Goal: Check status: Check status

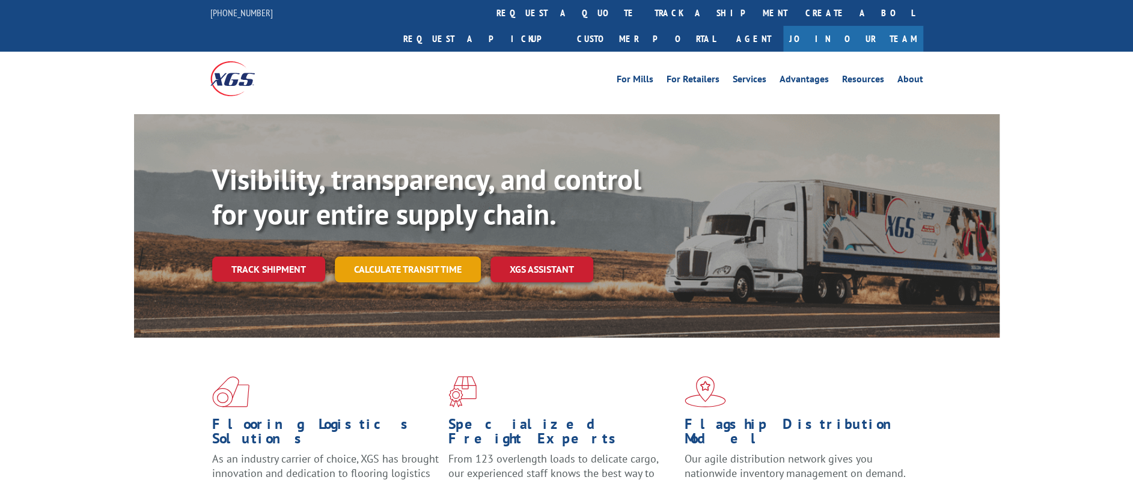
click at [395, 257] on link "Calculate transit time" at bounding box center [408, 270] width 146 height 26
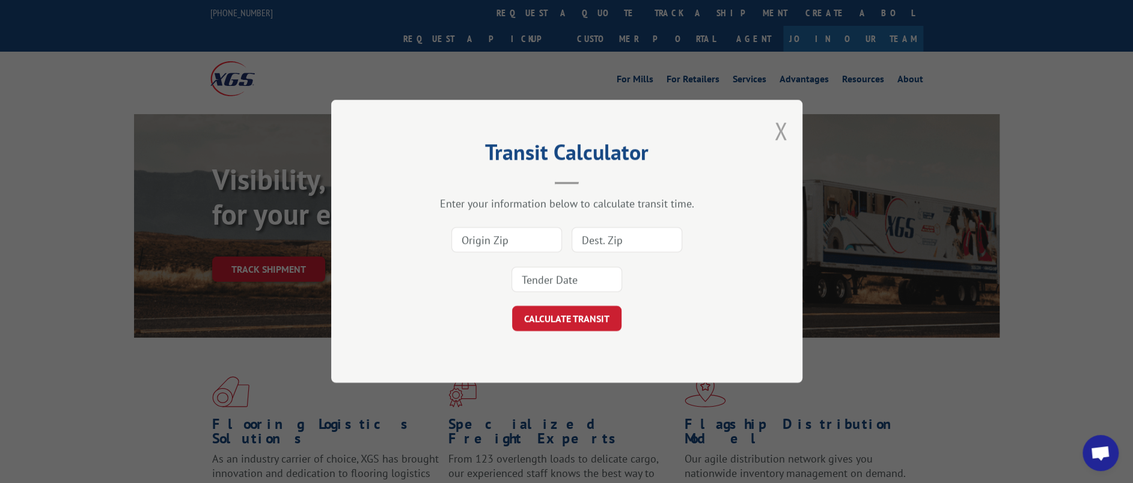
click at [783, 135] on button "Close modal" at bounding box center [780, 131] width 13 height 32
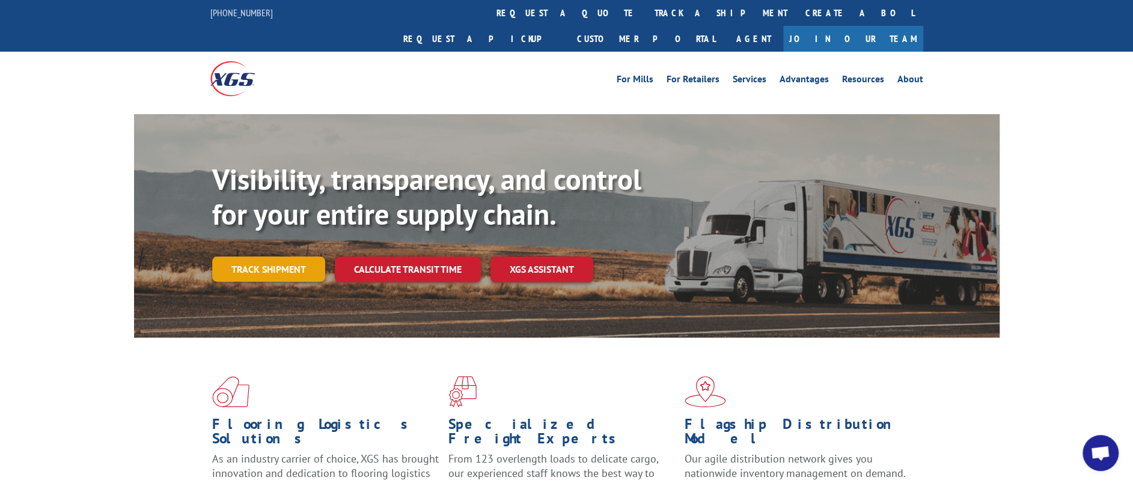
click at [287, 257] on link "Track shipment" at bounding box center [268, 269] width 113 height 25
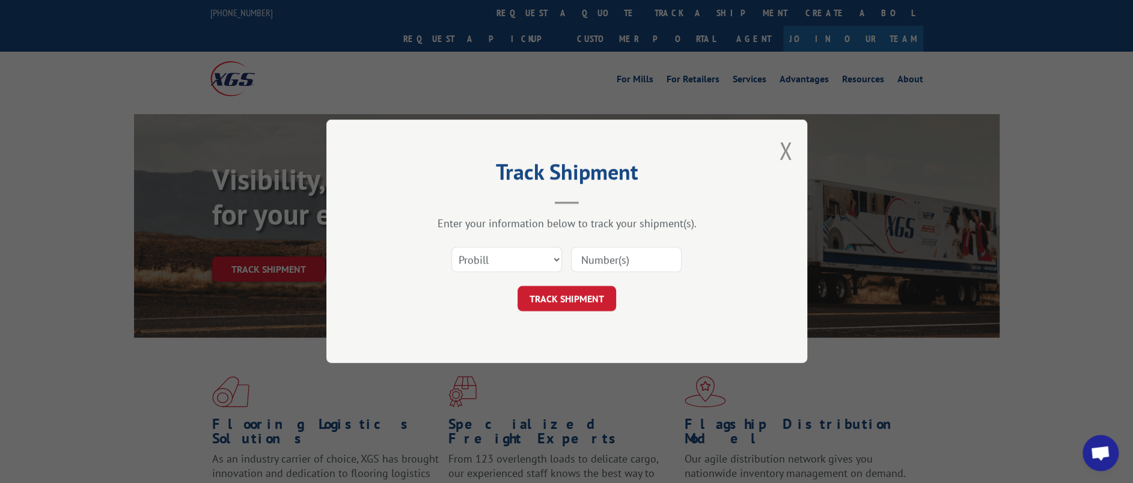
click at [623, 263] on input at bounding box center [626, 260] width 111 height 25
paste input "17613989"
type input "17613989"
click at [582, 292] on button "TRACK SHIPMENT" at bounding box center [567, 299] width 99 height 25
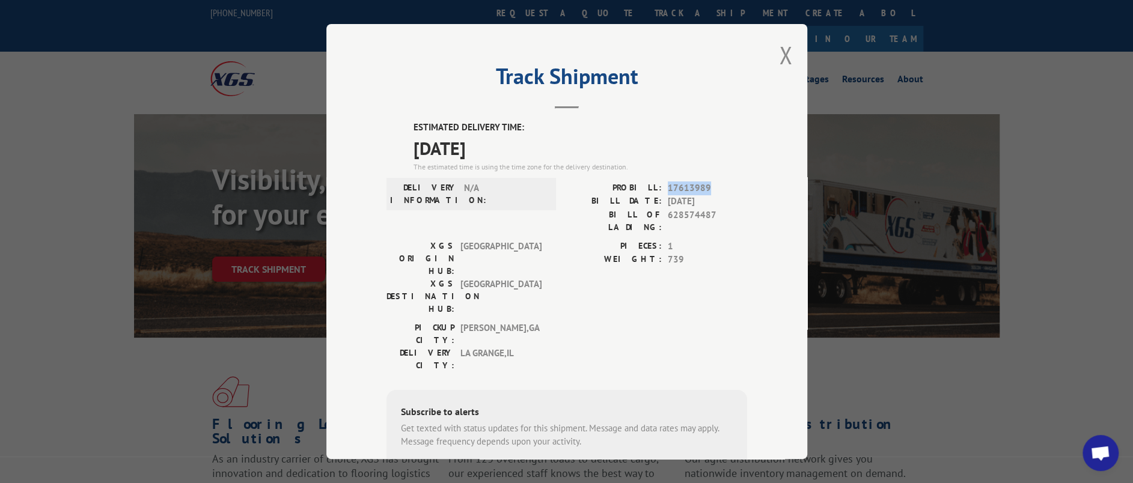
drag, startPoint x: 664, startPoint y: 186, endPoint x: 702, endPoint y: 185, distance: 37.9
click at [702, 185] on span "17613989" at bounding box center [707, 189] width 79 height 14
copy span "17613989"
click at [745, 179] on div "Track Shipment ESTIMATED DELIVERY TIME: [DATE] The estimated time is using the …" at bounding box center [566, 241] width 481 height 435
click at [781, 50] on button "Close modal" at bounding box center [785, 55] width 13 height 32
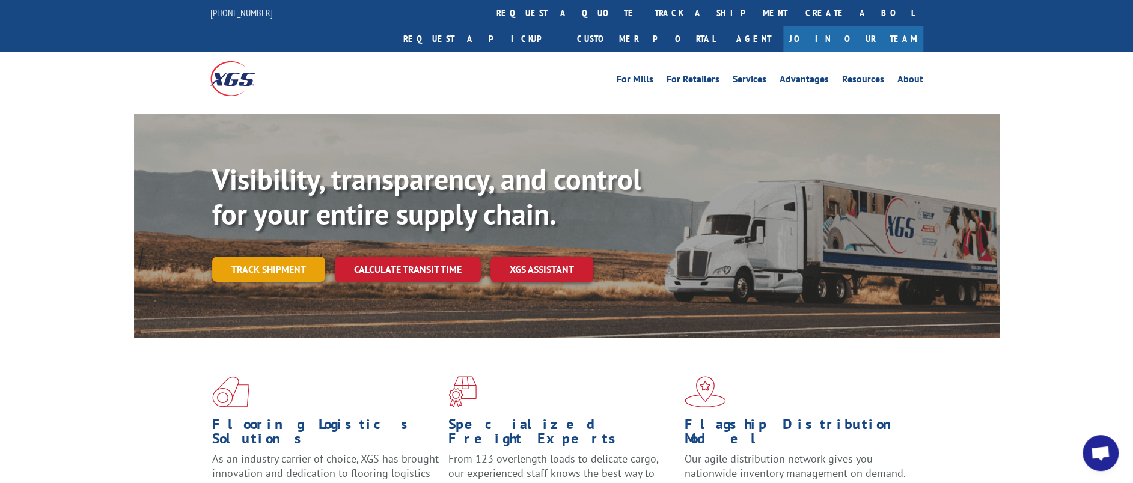
click at [218, 257] on link "Track shipment" at bounding box center [268, 269] width 113 height 25
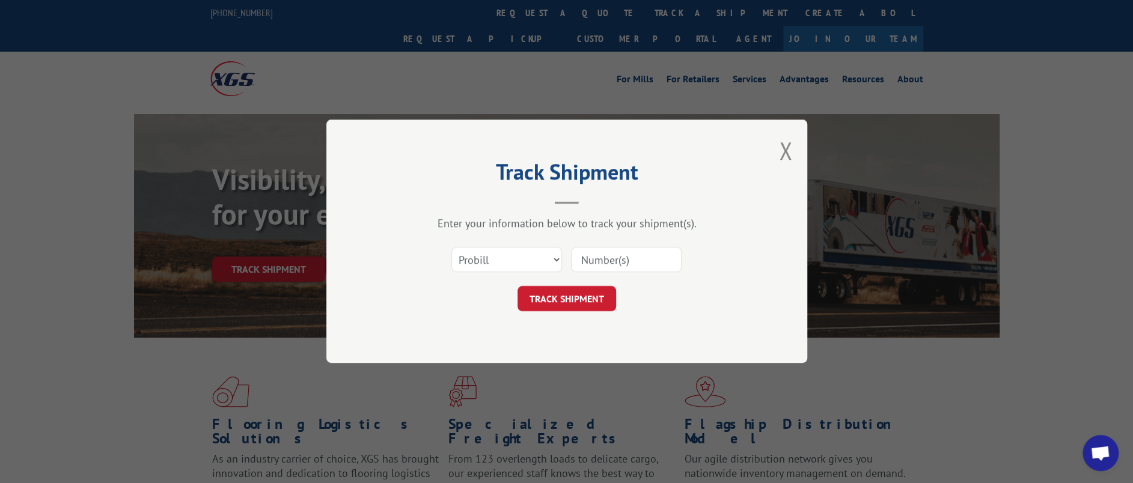
click at [613, 257] on input at bounding box center [626, 260] width 111 height 25
paste input "17615223"
type input "17615223"
click at [588, 296] on button "TRACK SHIPMENT" at bounding box center [567, 299] width 99 height 25
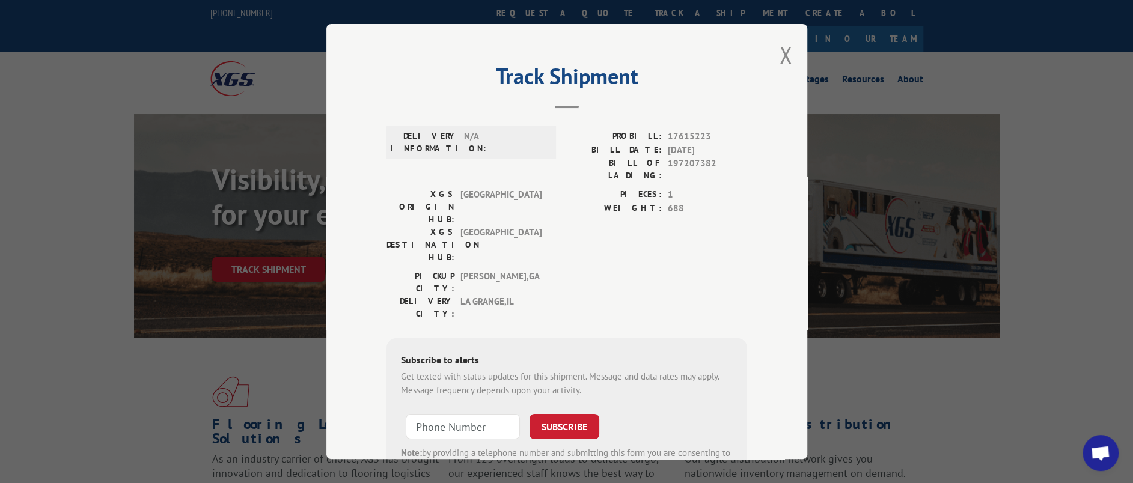
click at [960, 396] on div "Track Shipment DELIVERY INFORMATION: N/A PROBILL: 17615223 BILL DATE: [DATE] BI…" at bounding box center [566, 241] width 1133 height 483
click at [779, 59] on button "Close modal" at bounding box center [785, 55] width 13 height 32
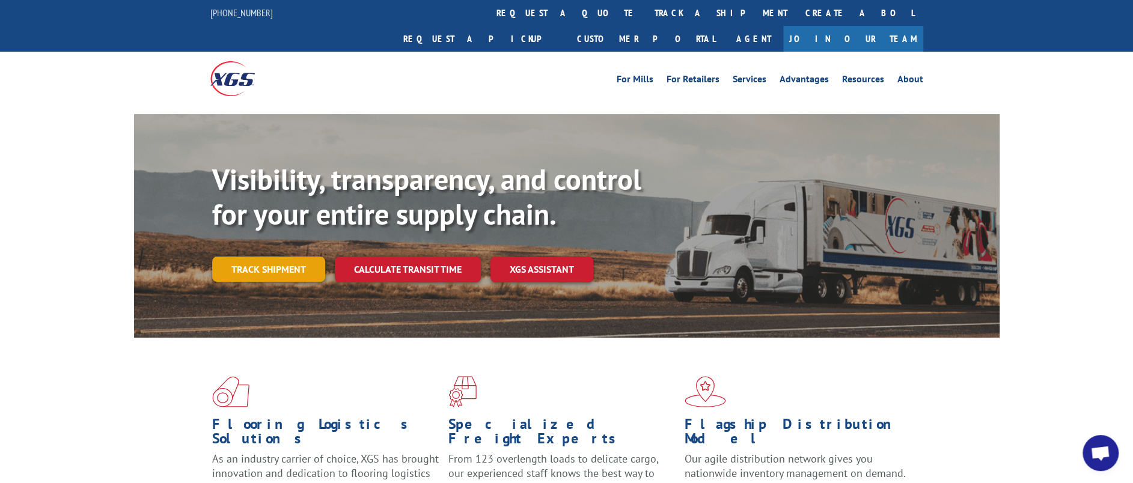
click at [277, 257] on link "Track shipment" at bounding box center [268, 269] width 113 height 25
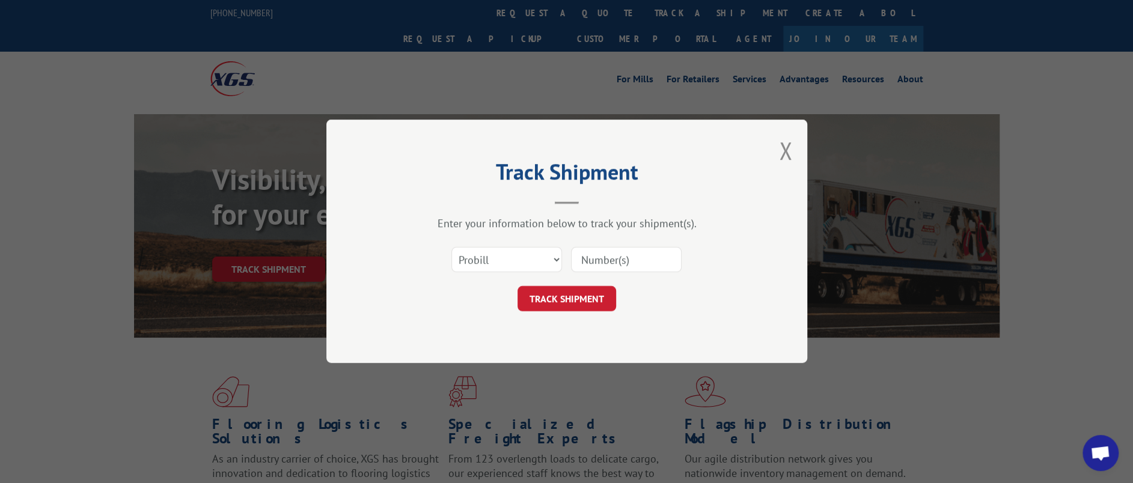
click at [620, 256] on input at bounding box center [626, 260] width 111 height 25
paste input "17613842"
type input "17613842"
click at [581, 303] on button "TRACK SHIPMENT" at bounding box center [567, 299] width 99 height 25
